Goal: Task Accomplishment & Management: Manage account settings

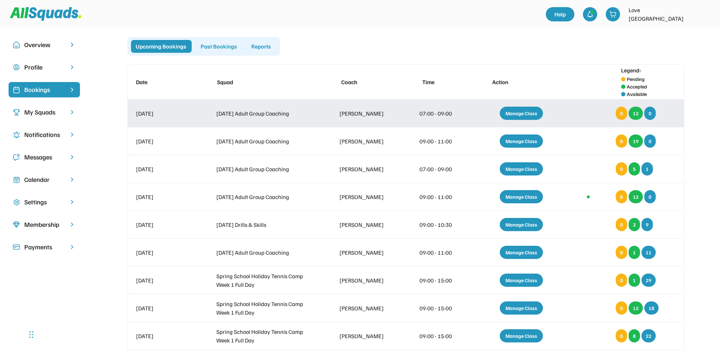
click at [521, 114] on div "Manage Class" at bounding box center [521, 113] width 43 height 13
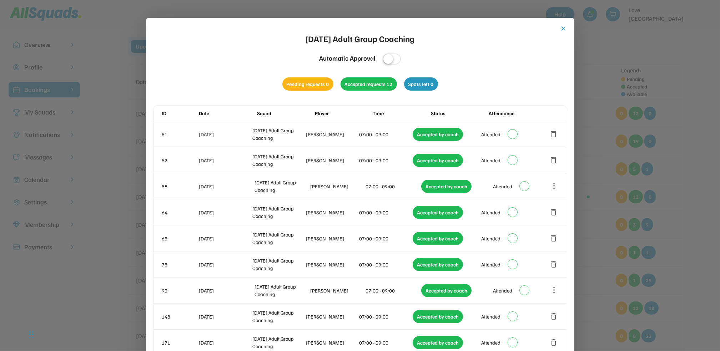
click at [563, 28] on button "close" at bounding box center [563, 28] width 7 height 7
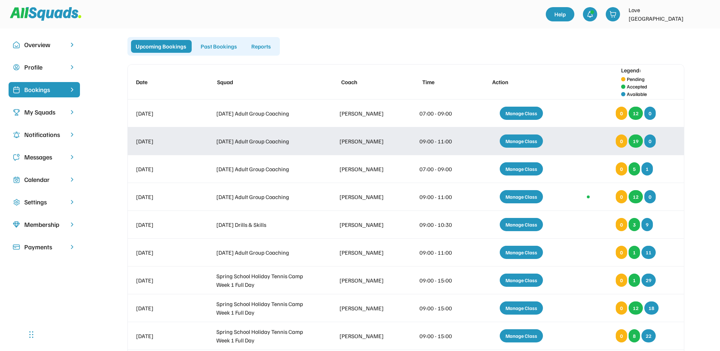
click at [526, 138] on div "Manage Class" at bounding box center [521, 141] width 43 height 13
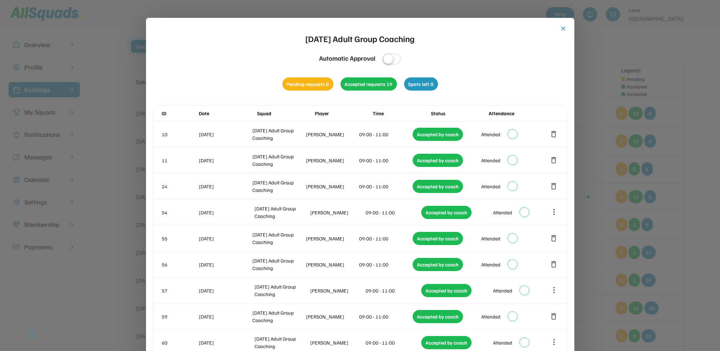
click at [565, 27] on button "close" at bounding box center [563, 28] width 7 height 7
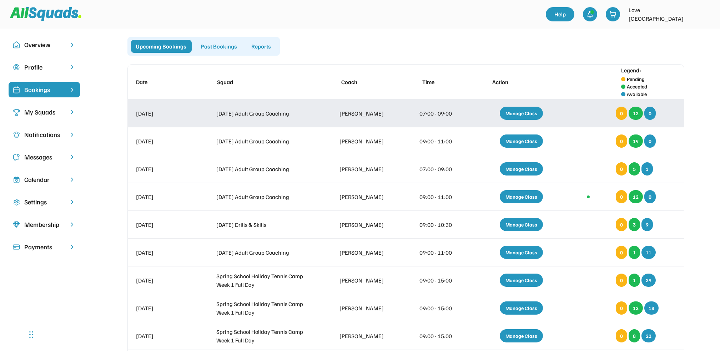
click at [528, 110] on div "Manage Class" at bounding box center [521, 113] width 43 height 13
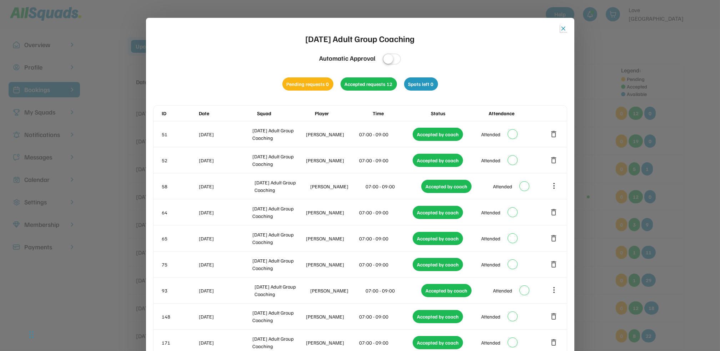
click at [562, 26] on button "close" at bounding box center [563, 28] width 7 height 7
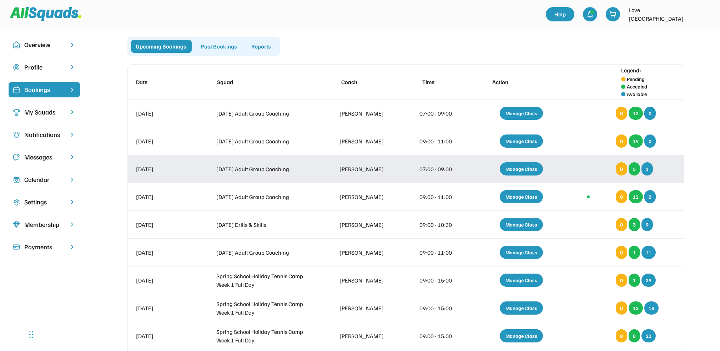
click at [523, 165] on div "Manage Class" at bounding box center [521, 168] width 43 height 13
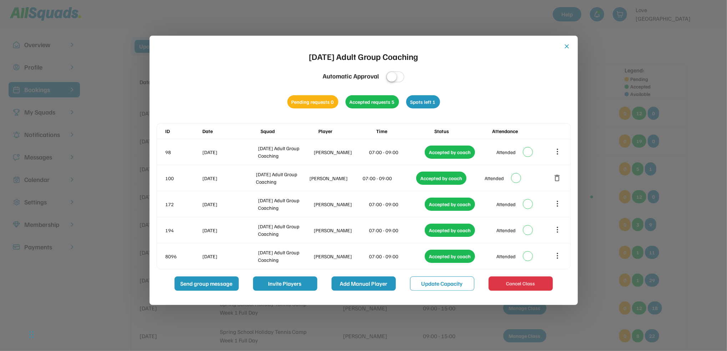
click at [363, 284] on button "Add Manual Player" at bounding box center [364, 284] width 64 height 14
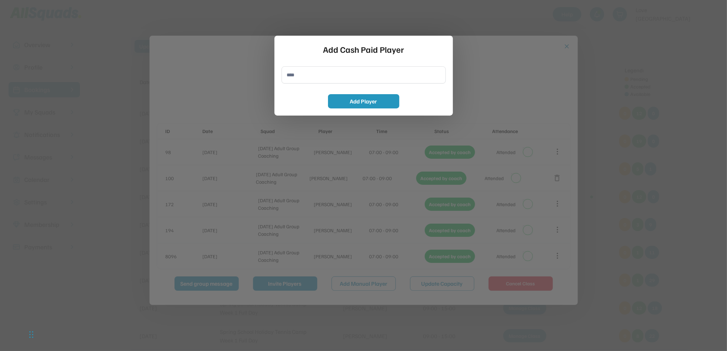
click at [289, 75] on input "input" at bounding box center [364, 74] width 164 height 17
type input "**********"
click at [373, 101] on button "Add Player" at bounding box center [363, 101] width 71 height 14
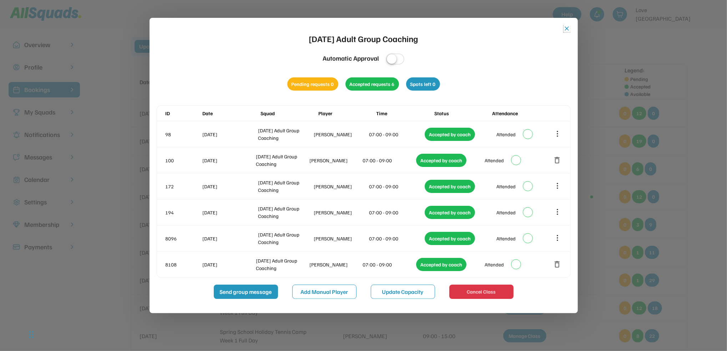
click at [567, 26] on button "close" at bounding box center [567, 28] width 7 height 7
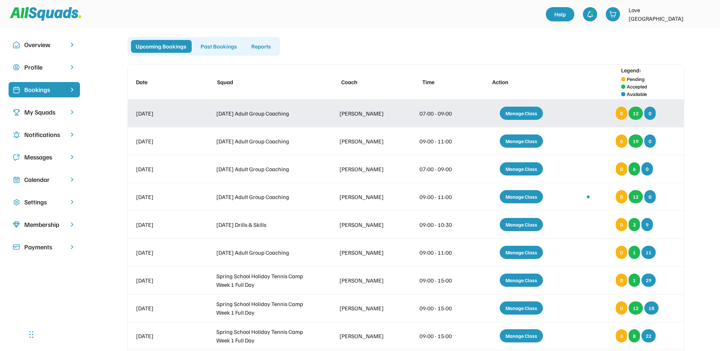
click at [521, 110] on div "Manage Class" at bounding box center [521, 113] width 43 height 13
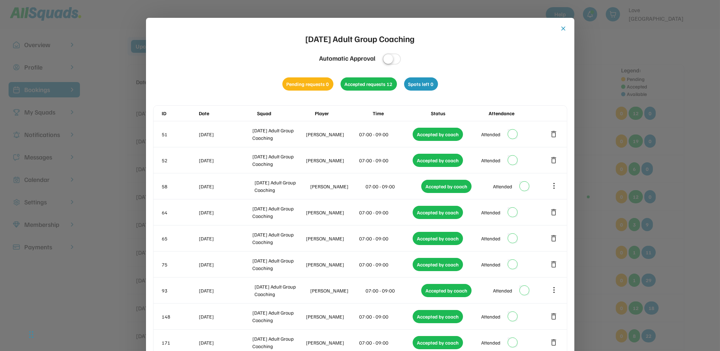
click at [563, 28] on button "close" at bounding box center [563, 28] width 7 height 7
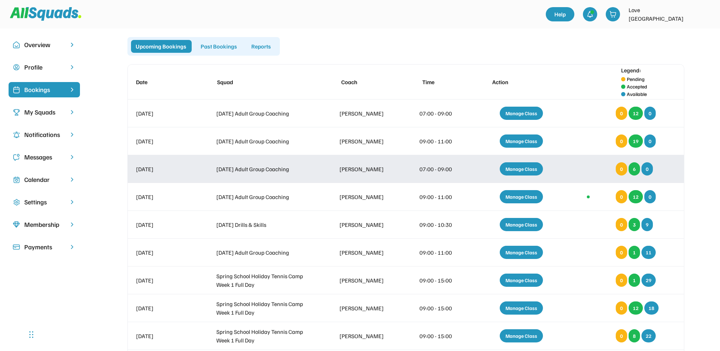
click at [521, 163] on div "Manage Class" at bounding box center [521, 168] width 43 height 13
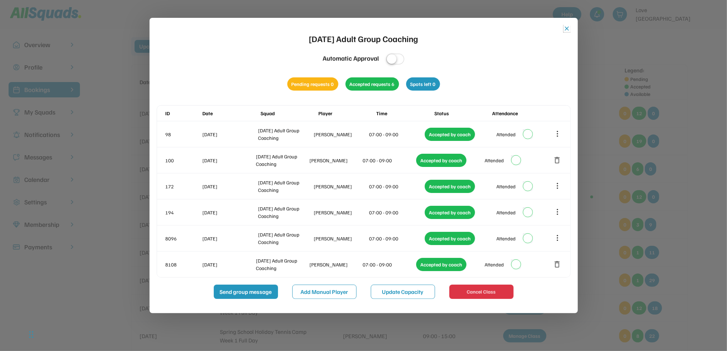
click at [568, 27] on button "close" at bounding box center [567, 28] width 7 height 7
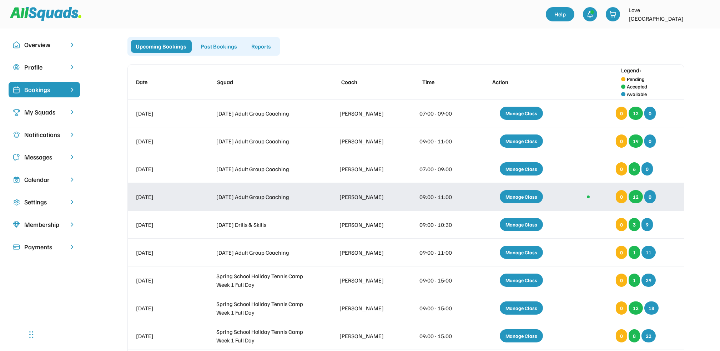
click at [527, 194] on div "Manage Class" at bounding box center [521, 196] width 43 height 13
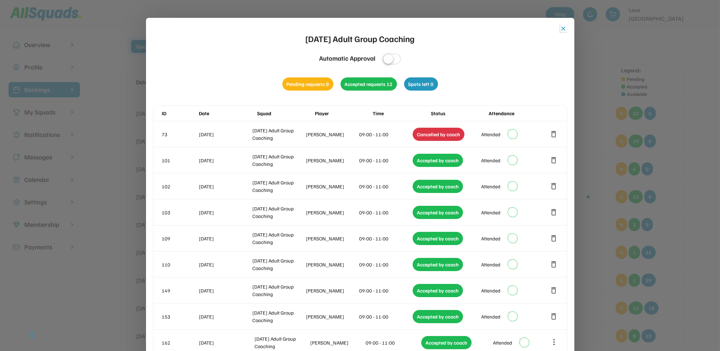
click at [560, 26] on button "close" at bounding box center [563, 28] width 7 height 7
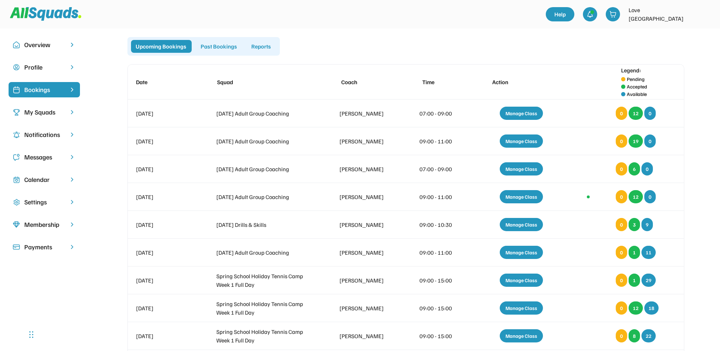
click at [44, 180] on div "Calendar" at bounding box center [44, 180] width 40 height 10
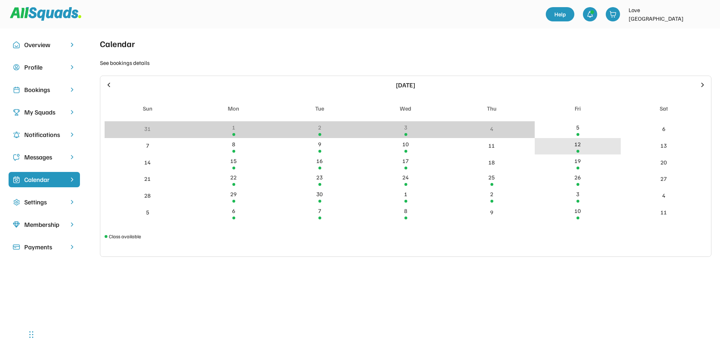
click at [578, 143] on div "12" at bounding box center [578, 144] width 6 height 9
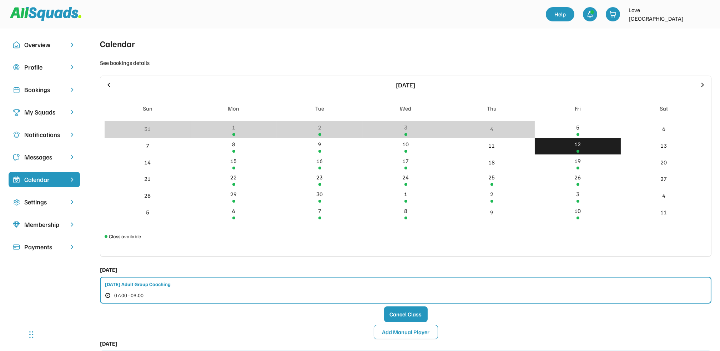
click at [579, 144] on div "12" at bounding box center [578, 144] width 6 height 9
click at [410, 330] on button "Add Manual Player" at bounding box center [406, 332] width 64 height 14
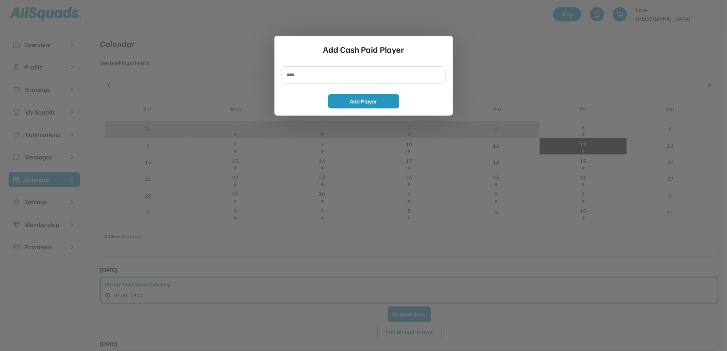
click at [297, 74] on input "input" at bounding box center [364, 74] width 164 height 17
type input "**********"
click at [359, 97] on button "Add Player" at bounding box center [363, 101] width 71 height 14
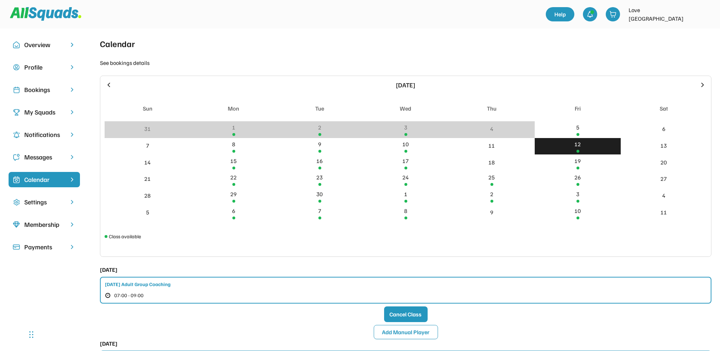
click at [41, 86] on div "Bookings" at bounding box center [44, 90] width 40 height 10
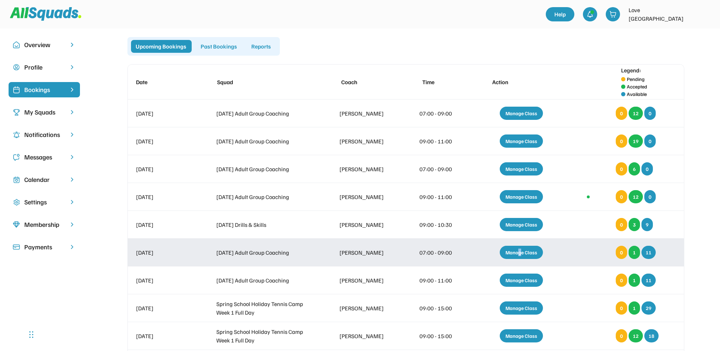
click at [520, 251] on div "Manage Class" at bounding box center [521, 252] width 43 height 13
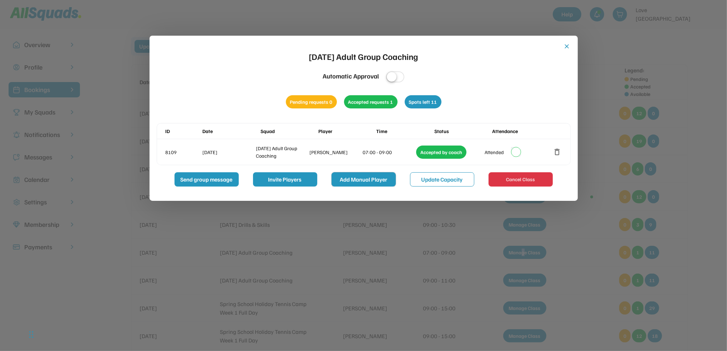
click at [372, 177] on button "Add Manual Player" at bounding box center [364, 179] width 64 height 14
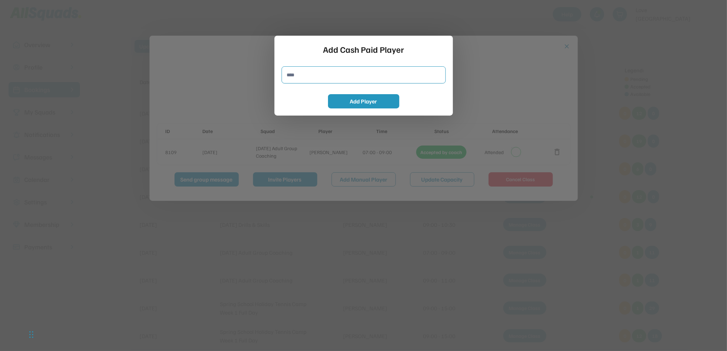
click at [287, 79] on input "input" at bounding box center [364, 74] width 164 height 17
type input "**********"
click at [369, 98] on button "Add Player" at bounding box center [363, 101] width 71 height 14
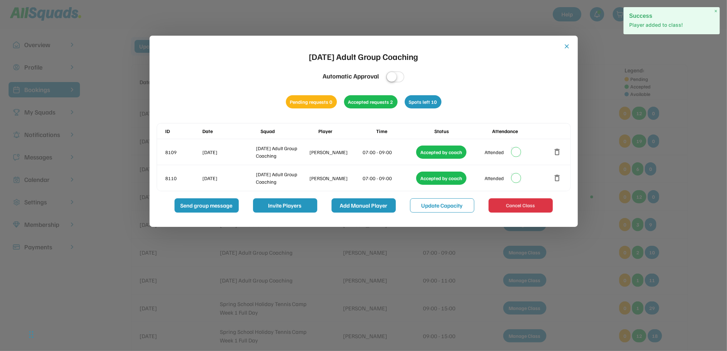
click at [364, 205] on button "Add Manual Player" at bounding box center [364, 205] width 64 height 14
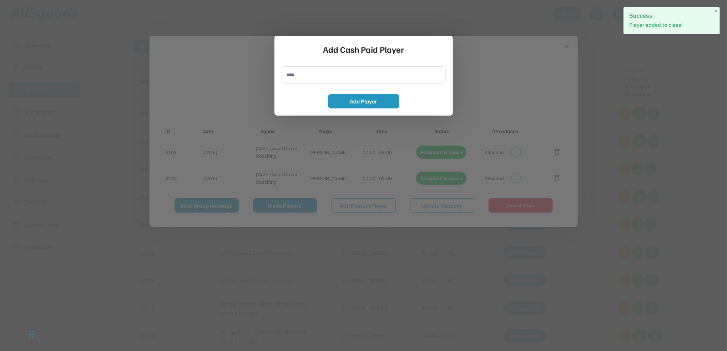
click at [287, 74] on input "input" at bounding box center [364, 74] width 164 height 17
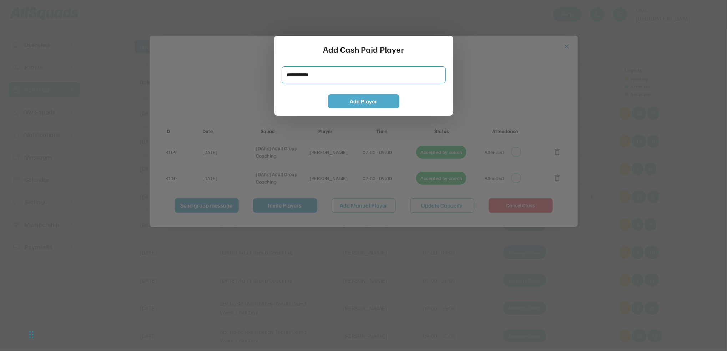
type input "**********"
click at [385, 99] on button "Add Player" at bounding box center [363, 101] width 71 height 14
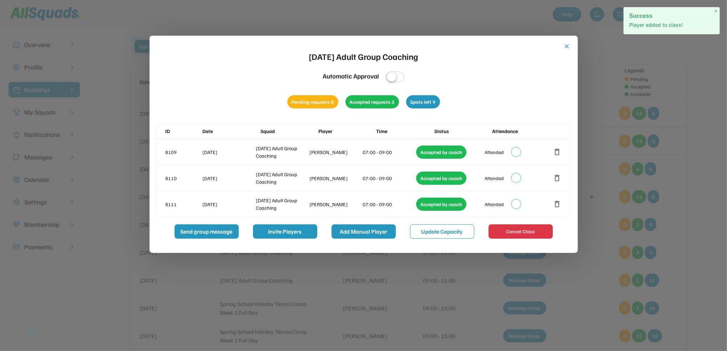
click at [361, 229] on button "Add Manual Player" at bounding box center [364, 231] width 64 height 14
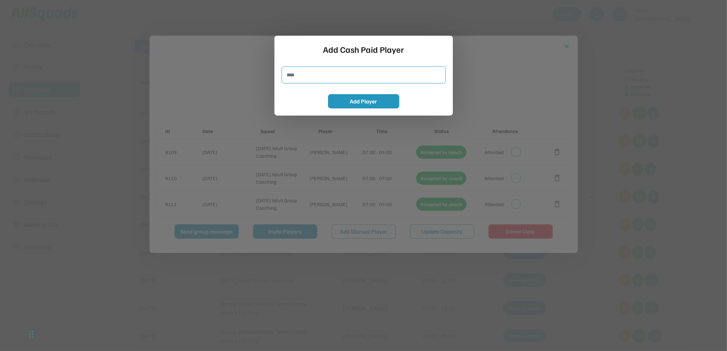
click at [294, 77] on input "input" at bounding box center [364, 74] width 164 height 17
type input "**********"
click at [374, 98] on button "Add Player" at bounding box center [363, 101] width 71 height 14
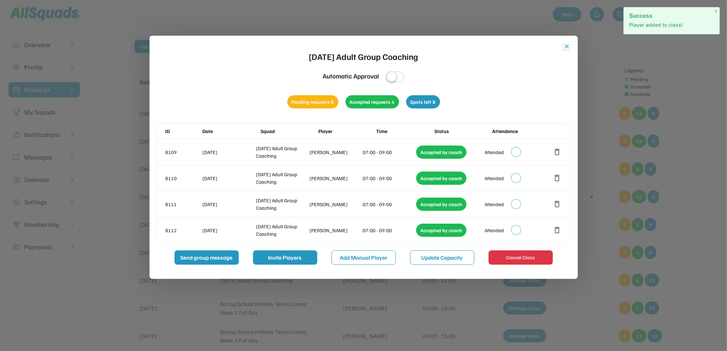
click at [567, 46] on button "close" at bounding box center [567, 46] width 7 height 7
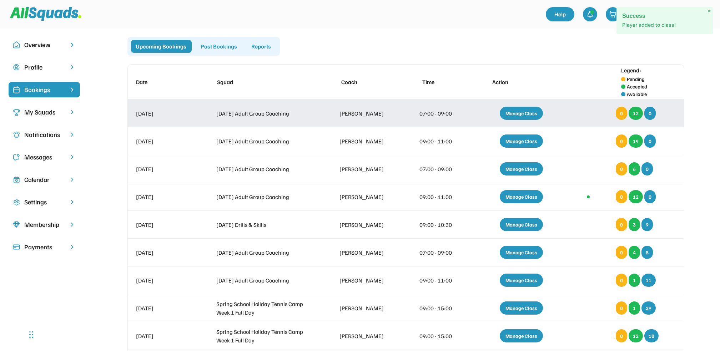
click at [522, 108] on div "Manage Class" at bounding box center [521, 113] width 43 height 13
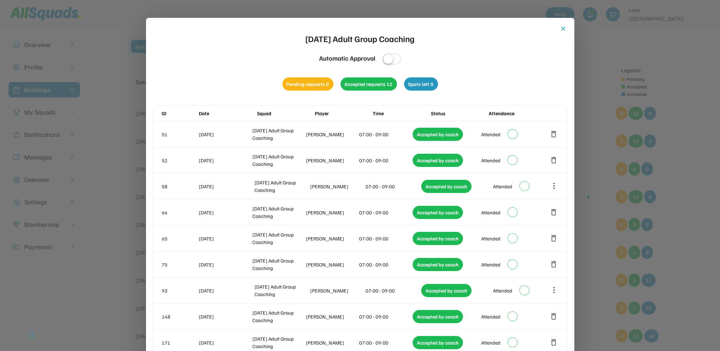
click at [562, 28] on button "close" at bounding box center [563, 28] width 7 height 7
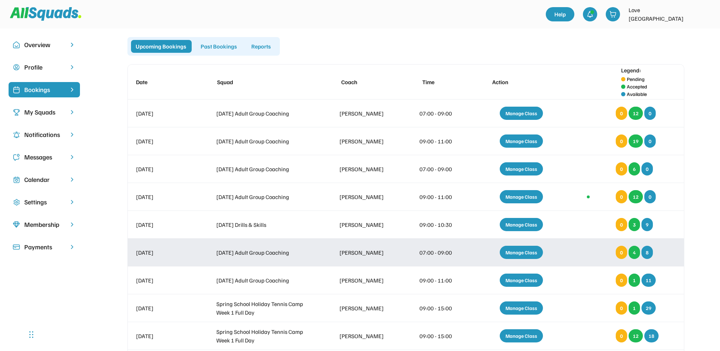
click at [524, 253] on div "Manage Class" at bounding box center [521, 252] width 43 height 13
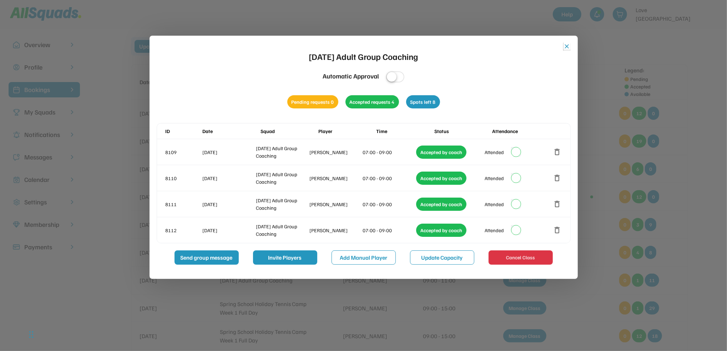
click at [564, 44] on button "close" at bounding box center [567, 46] width 7 height 7
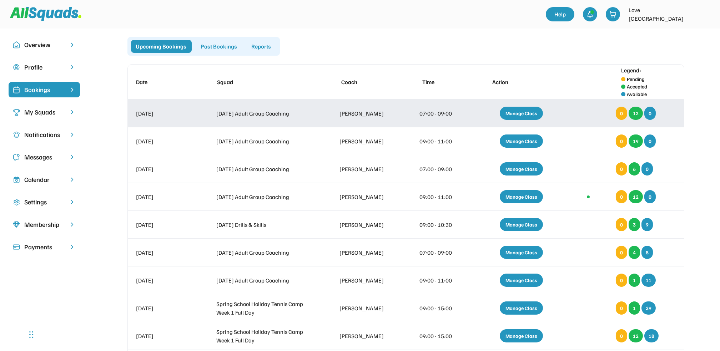
click at [524, 112] on div "Manage Class" at bounding box center [521, 113] width 43 height 13
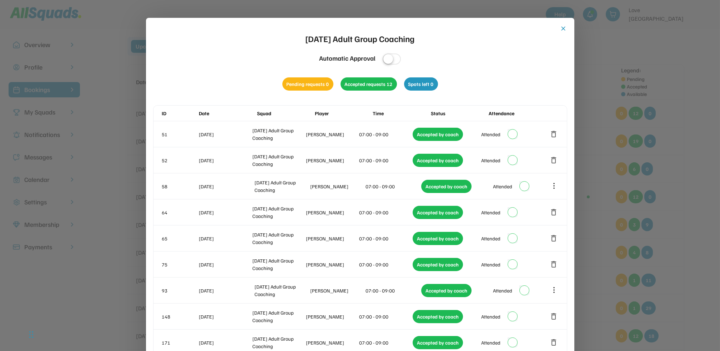
click at [562, 27] on button "close" at bounding box center [563, 28] width 7 height 7
